Goal: Task Accomplishment & Management: Manage account settings

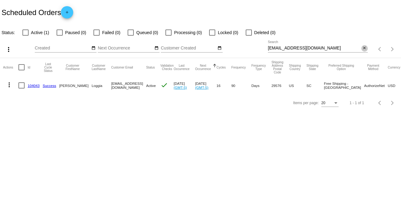
click at [363, 48] on mat-icon "close" at bounding box center [364, 48] width 4 height 5
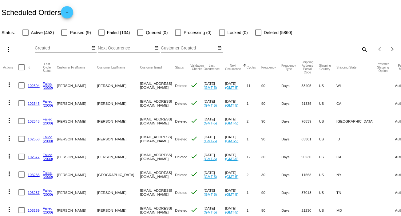
click at [360, 48] on mat-icon "search" at bounding box center [363, 50] width 7 height 10
click at [358, 48] on input "Search" at bounding box center [318, 48] width 100 height 5
paste input "[EMAIL_ADDRESS][DOMAIN_NAME]"
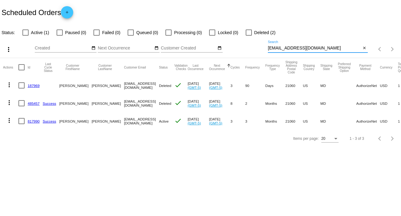
type input "[EMAIL_ADDRESS][DOMAIN_NAME]"
click at [11, 121] on mat-icon "more_vert" at bounding box center [9, 120] width 7 height 7
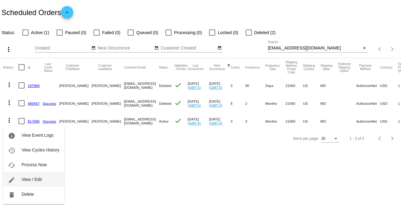
click at [42, 179] on button "edit View / Edit" at bounding box center [33, 179] width 61 height 15
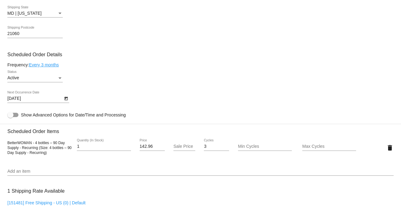
scroll to position [316, 0]
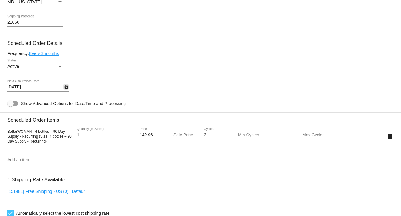
click at [67, 86] on icon "Open calendar" at bounding box center [66, 87] width 4 height 7
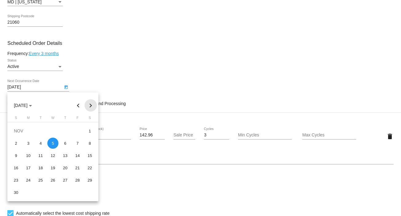
click at [89, 105] on button "Next month" at bounding box center [90, 105] width 12 height 12
click at [53, 175] on div "28" at bounding box center [52, 179] width 11 height 11
type input "[DATE]"
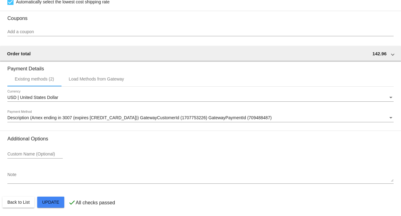
scroll to position [530, 0]
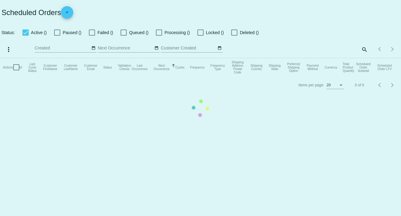
checkbox input "false"
